Goal: Find specific page/section: Locate a particular part of the current website

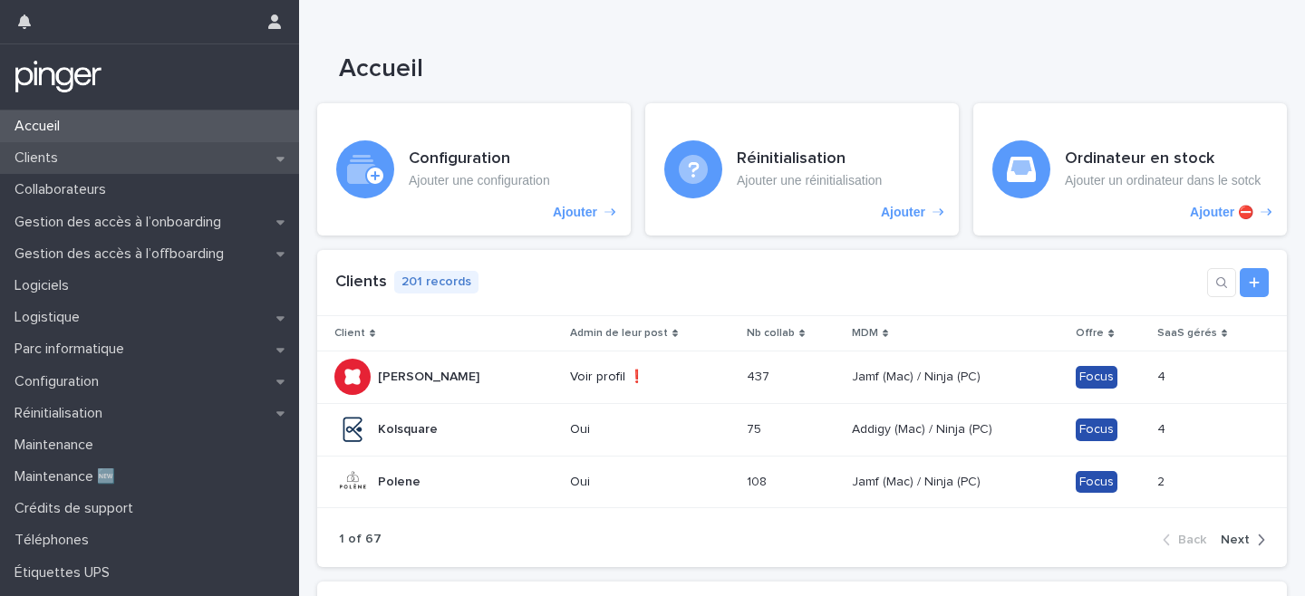
click at [77, 147] on div "Clients" at bounding box center [149, 158] width 299 height 32
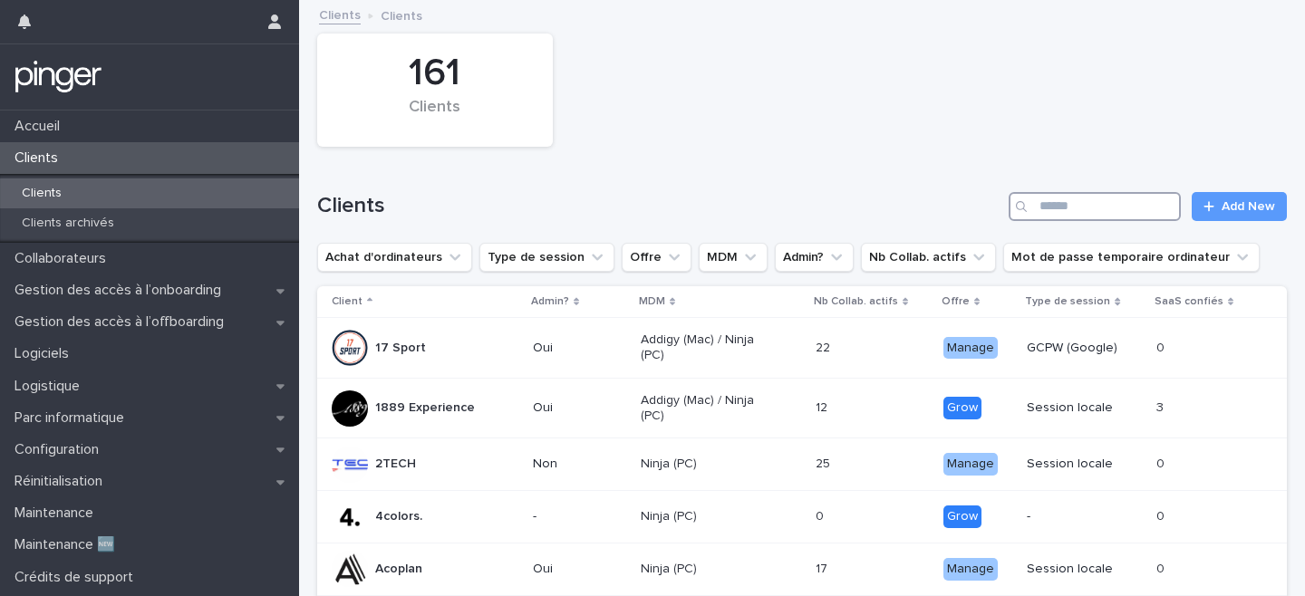
click at [1064, 201] on input "Search" at bounding box center [1094, 206] width 172 height 29
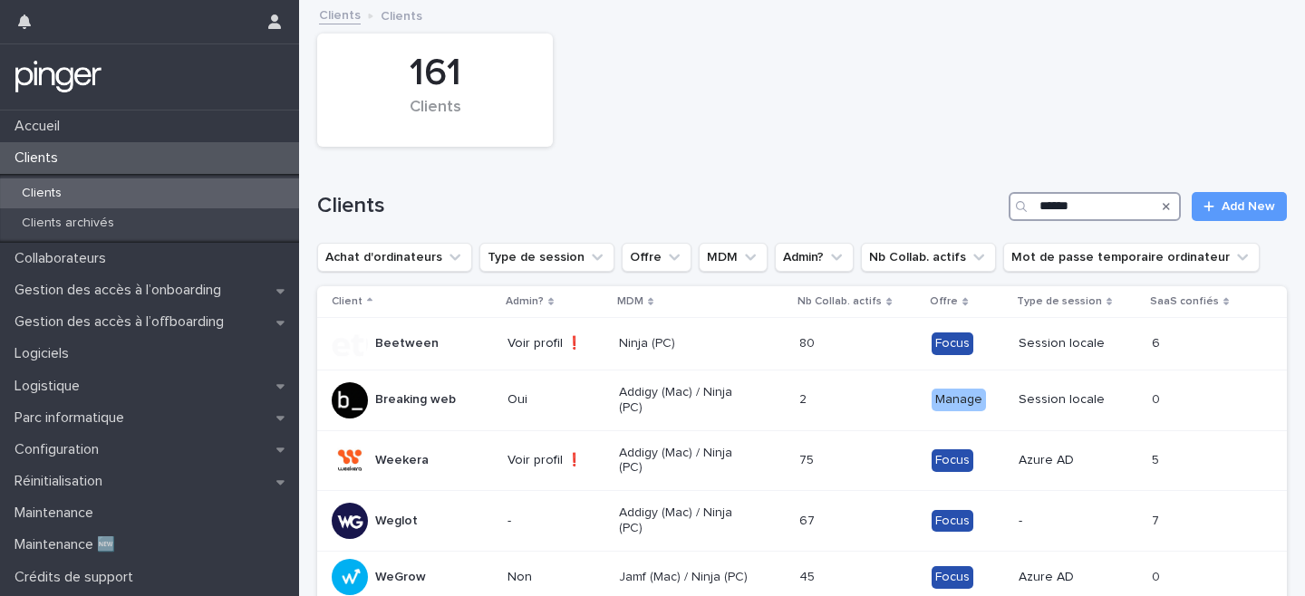
type input "******"
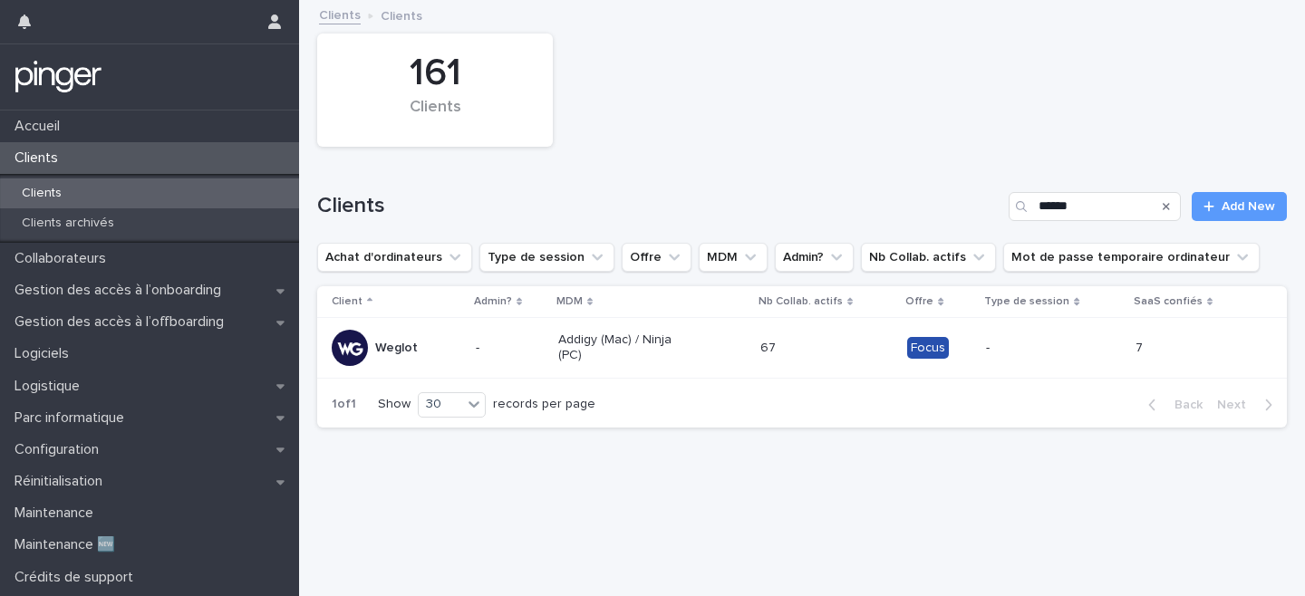
click at [709, 354] on div "Addigy (Mac) / Ninja (PC)" at bounding box center [652, 347] width 188 height 45
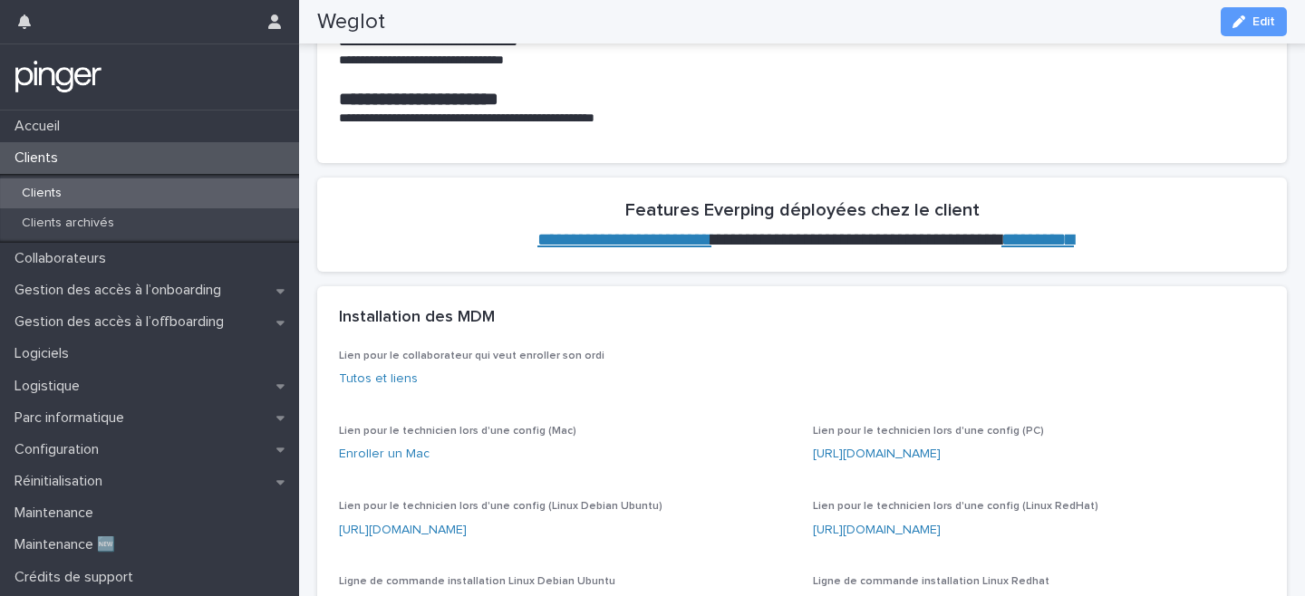
scroll to position [844, 0]
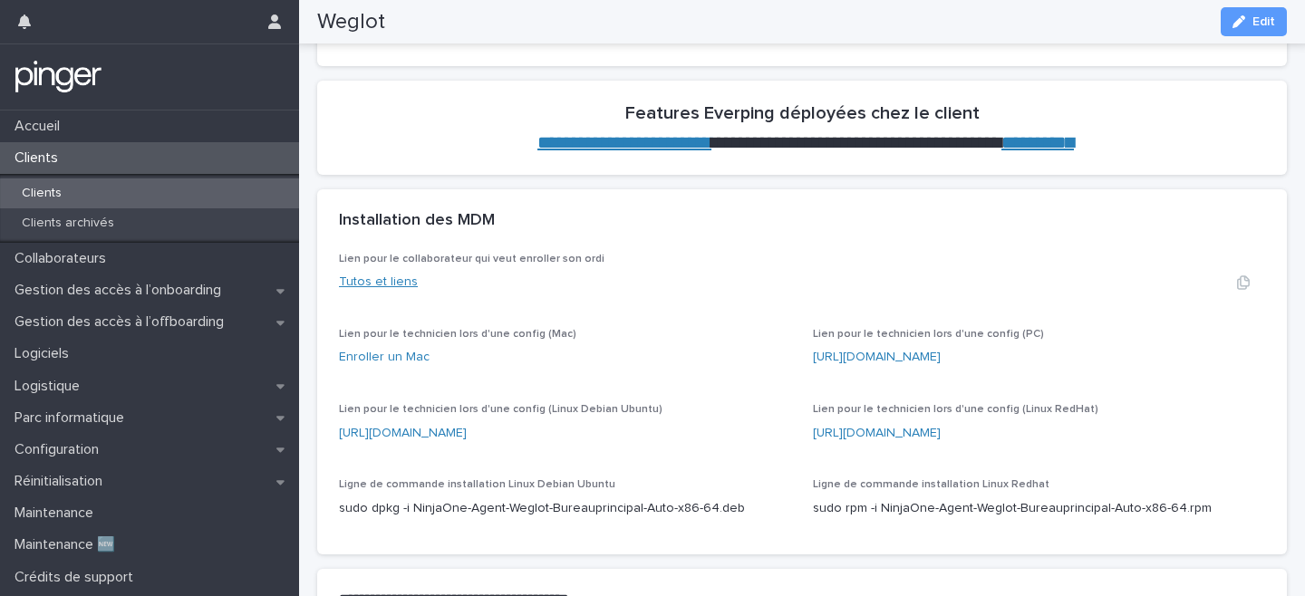
click at [393, 283] on link "Tutos et liens" at bounding box center [378, 281] width 79 height 13
click at [375, 282] on link "Tutos et liens" at bounding box center [378, 281] width 79 height 13
